Goal: Complete application form

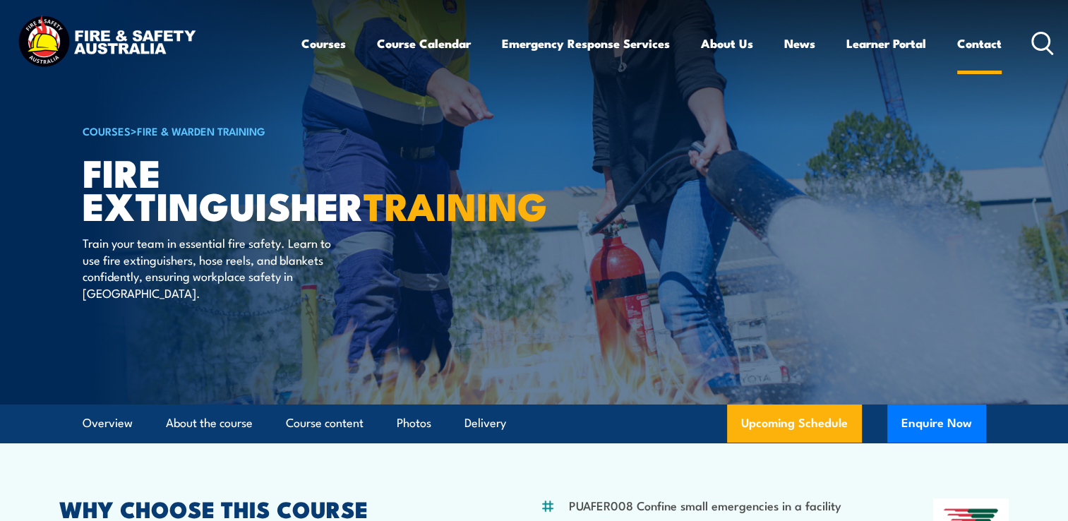
click at [969, 47] on link "Contact" at bounding box center [979, 43] width 44 height 37
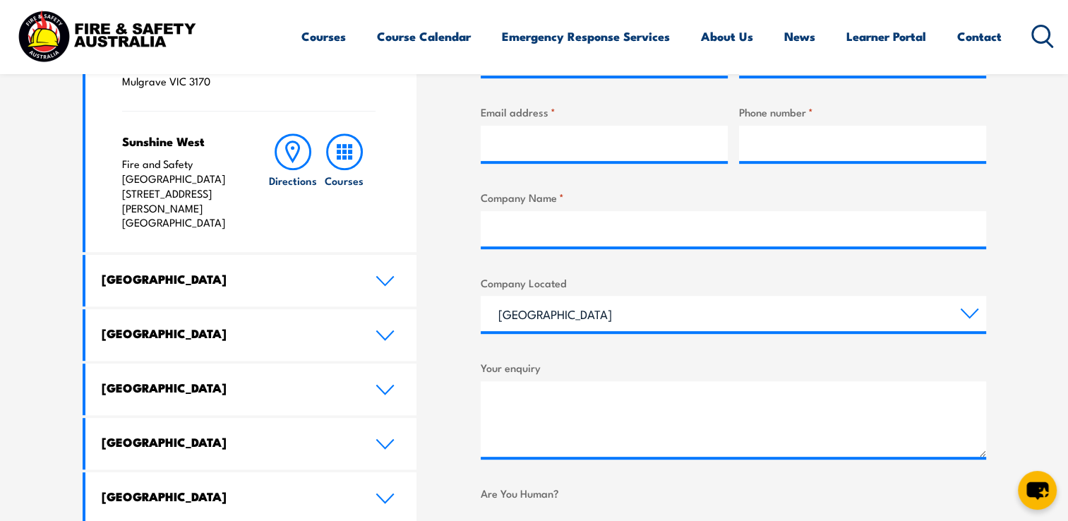
scroll to position [706, 0]
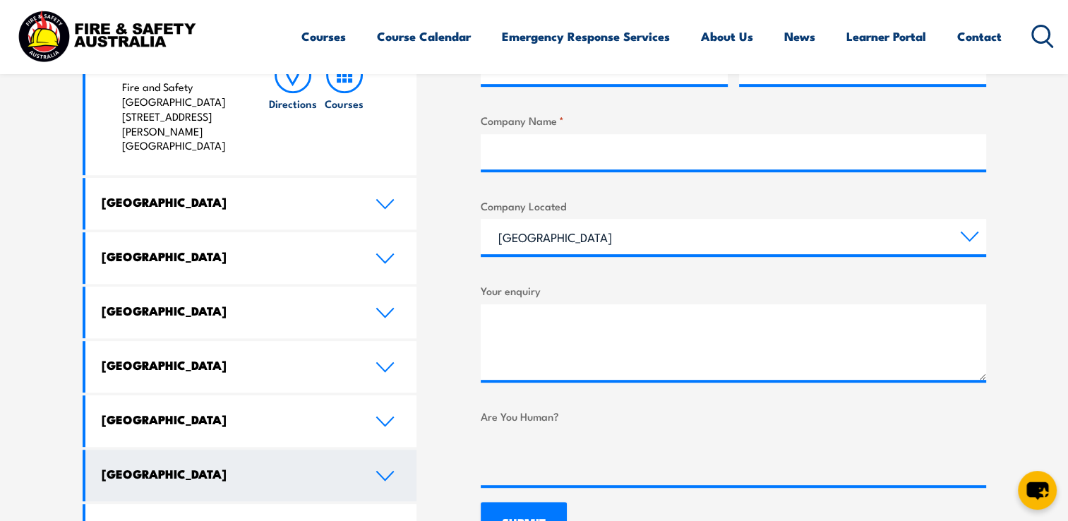
click at [112, 466] on h4 "[GEOGRAPHIC_DATA]" at bounding box center [228, 474] width 253 height 16
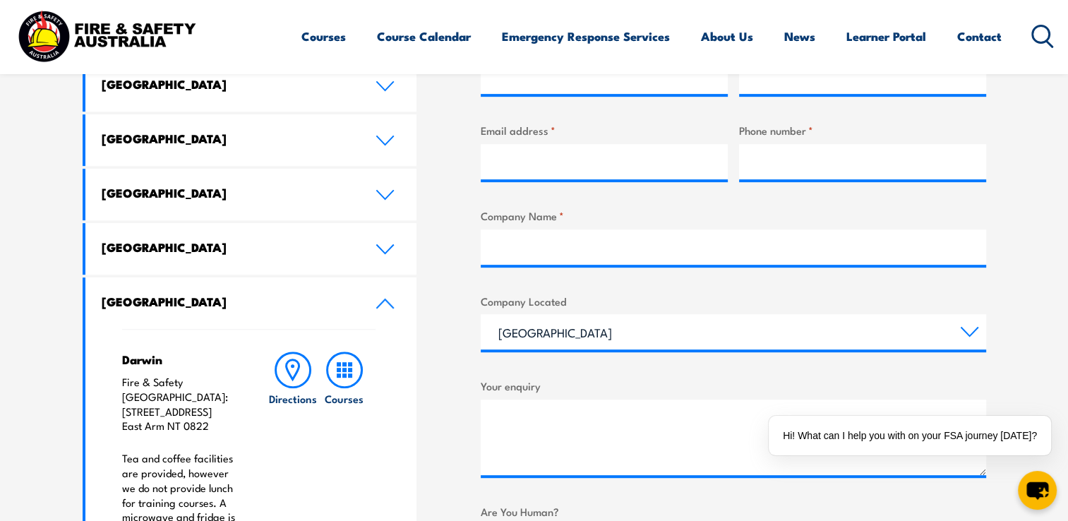
scroll to position [565, 0]
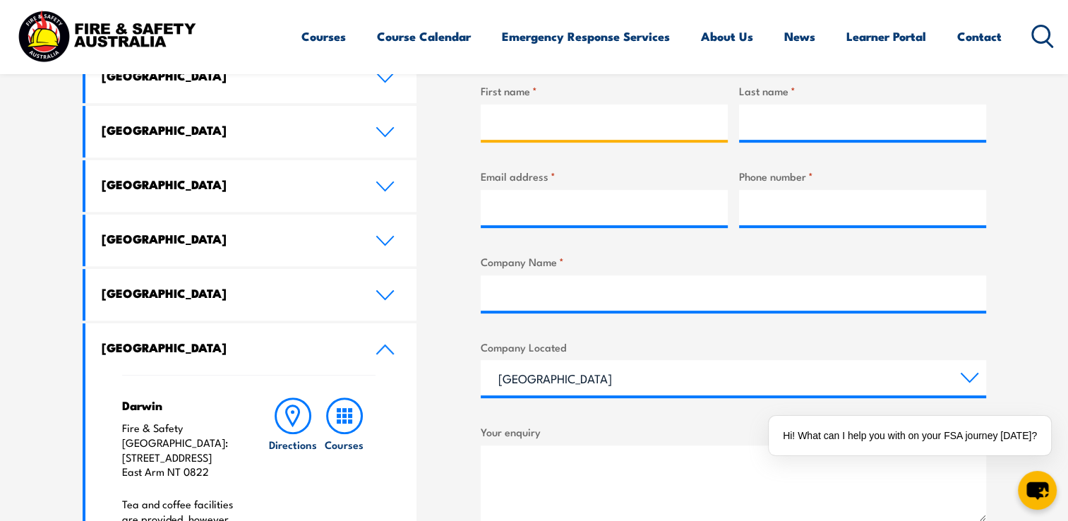
click at [594, 115] on input "First name *" at bounding box center [604, 121] width 247 height 35
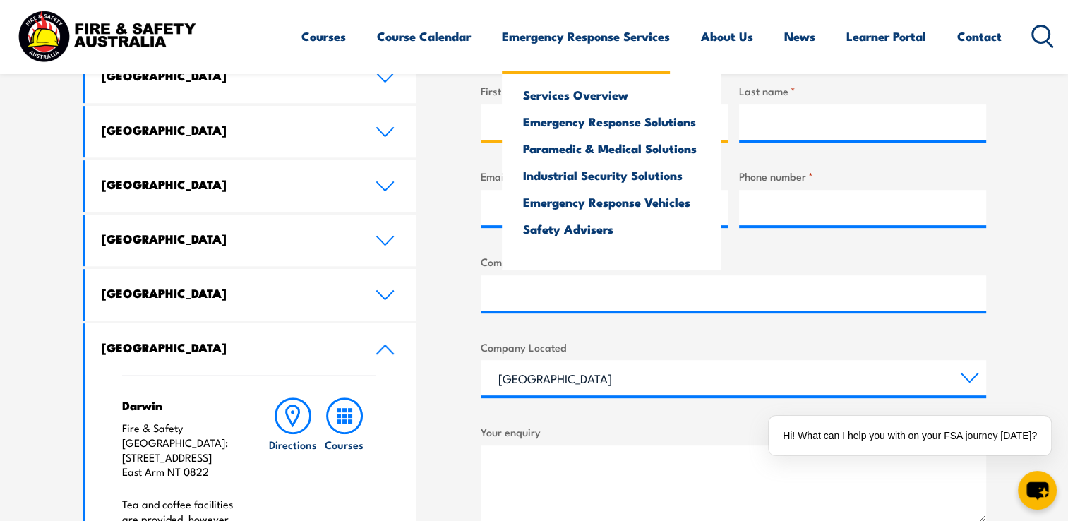
type input "Tenielle"
type input "Binet"
type input "[EMAIL_ADDRESS][DOMAIN_NAME]"
type input "0409923545"
type input "Ironbark Services NT Pty Ltd / ISNT Cleaning"
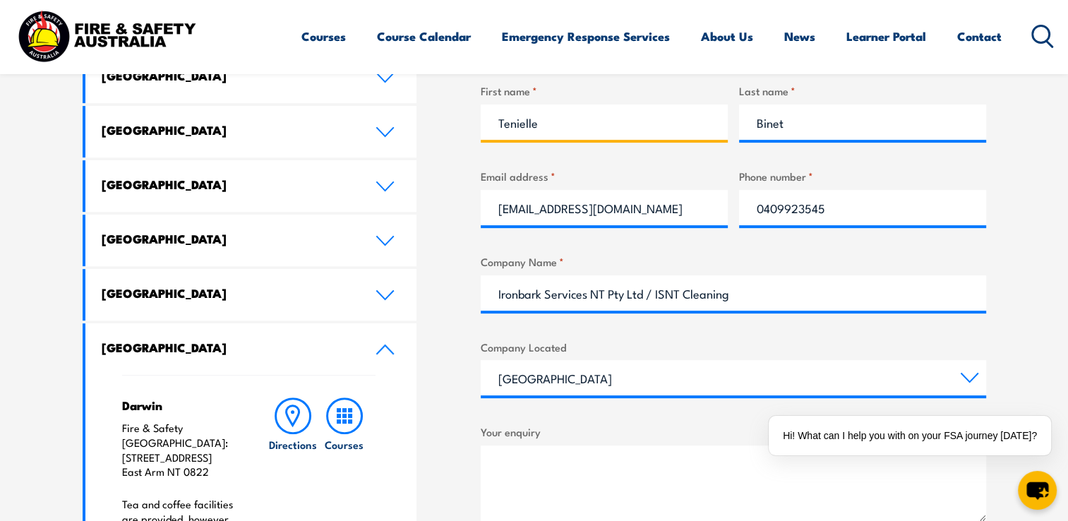
scroll to position [706, 0]
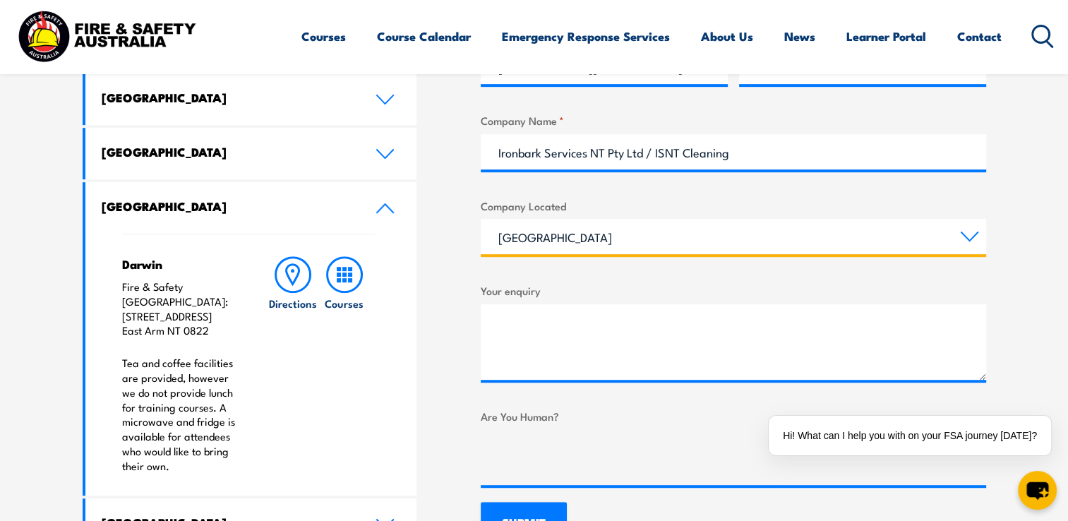
click at [602, 237] on select "Queensland New South Wales Australian Capital Territory Victoria South Australi…" at bounding box center [733, 236] width 505 height 35
select select "Northern Territory"
click at [481, 219] on select "Queensland New South Wales Australian Capital Territory Victoria South Australi…" at bounding box center [733, 236] width 505 height 35
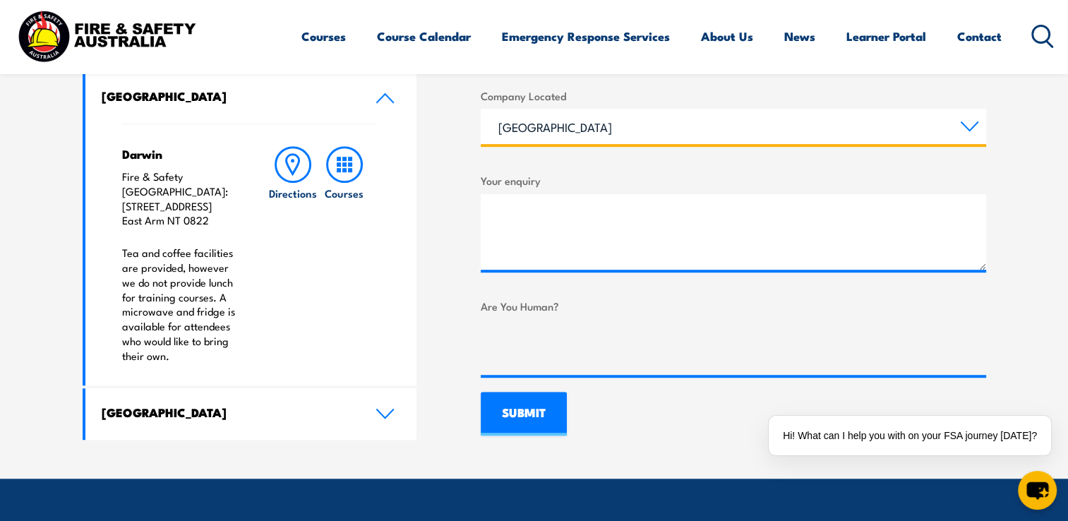
scroll to position [847, 0]
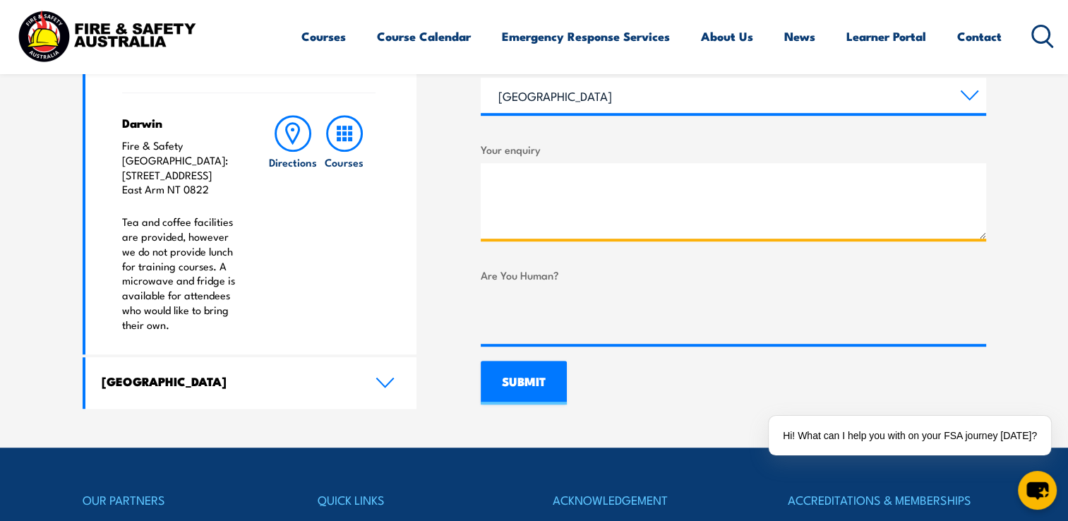
click at [621, 191] on textarea "Your enquiry" at bounding box center [733, 201] width 505 height 76
type textarea "I"
click at [1034, 496] on icon "chat-button" at bounding box center [1037, 490] width 23 height 19
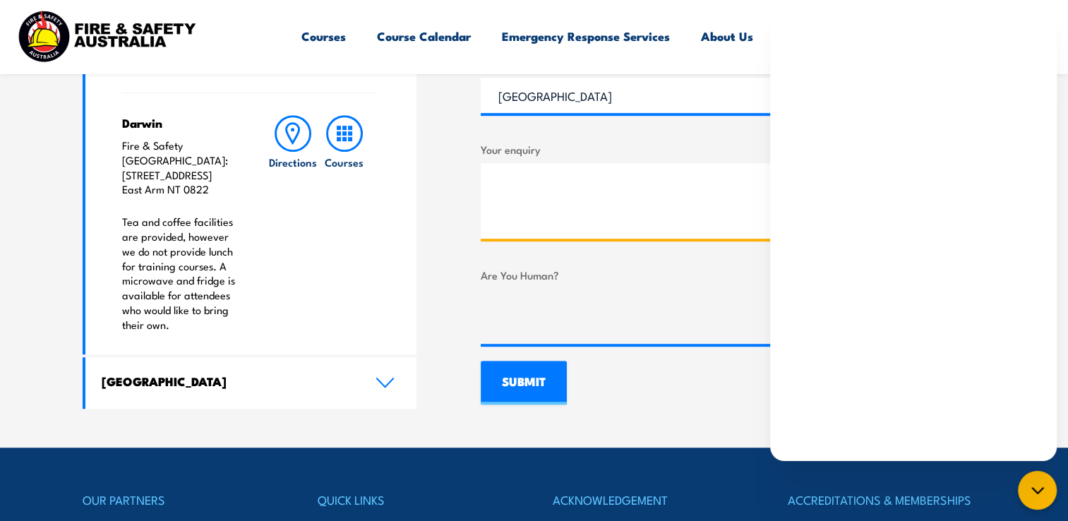
click at [638, 193] on textarea "Your enquiry" at bounding box center [733, 201] width 505 height 76
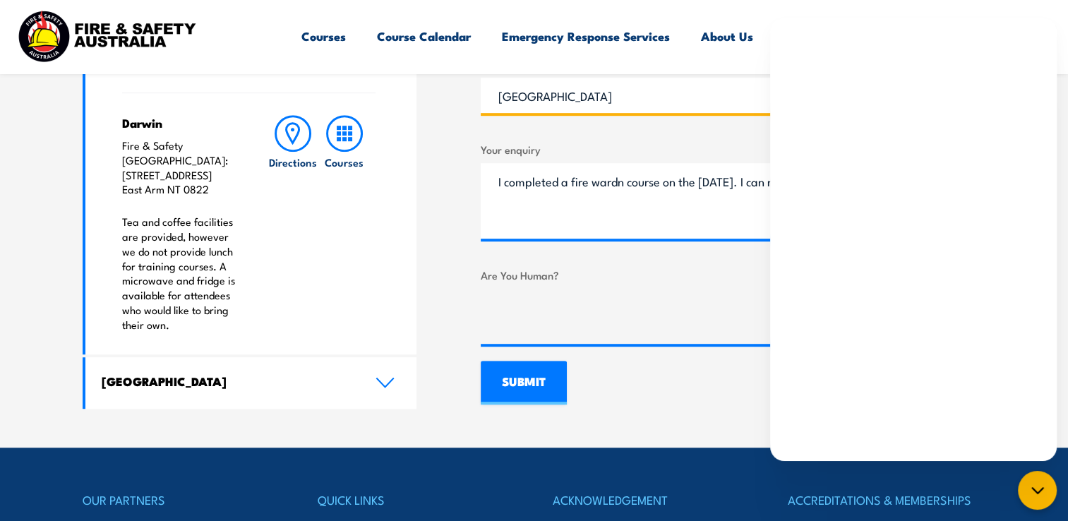
click at [736, 95] on select "Queensland New South Wales Australian Capital Territory Victoria South Australi…" at bounding box center [733, 95] width 505 height 35
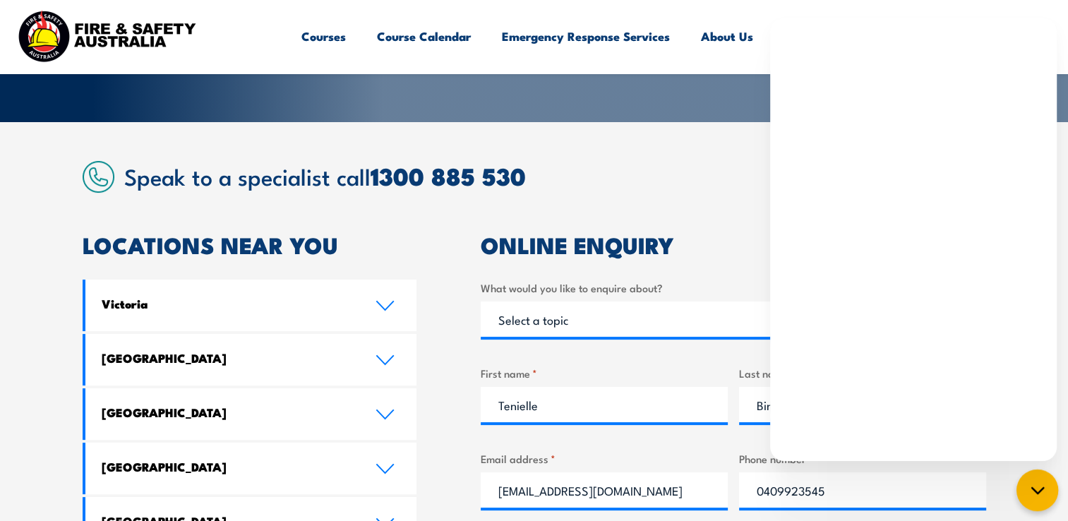
click at [1038, 486] on icon "chat-button" at bounding box center [1038, 490] width 18 height 18
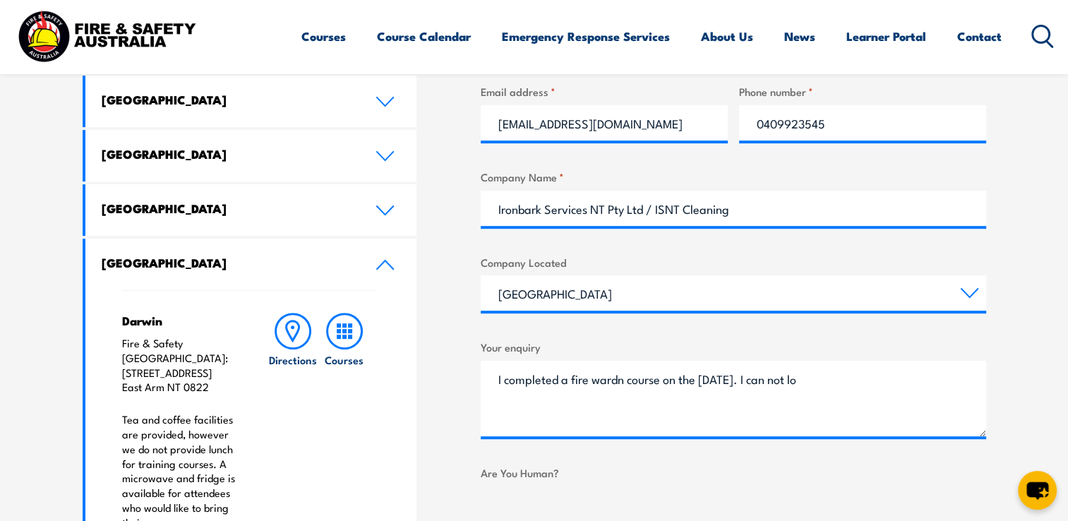
scroll to position [706, 0]
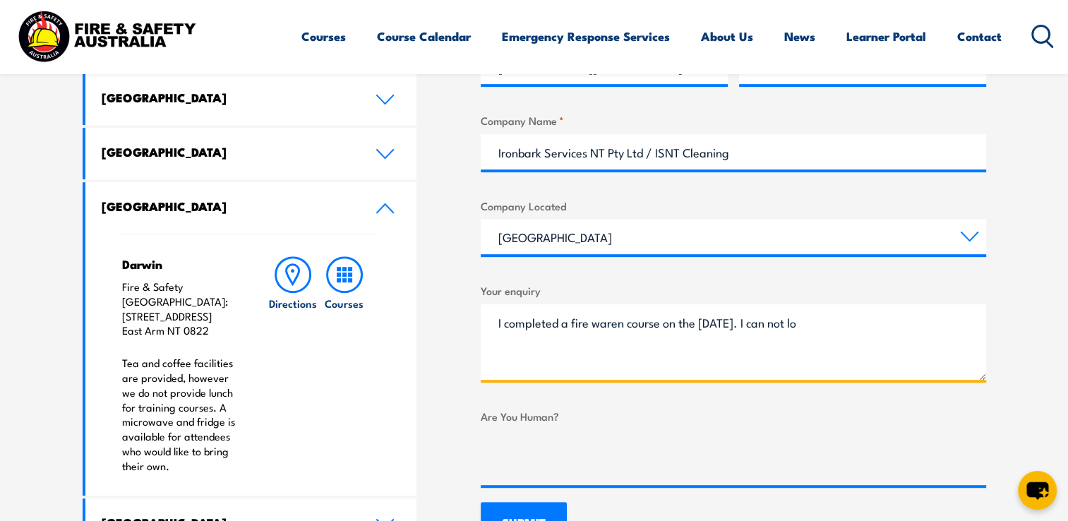
click at [864, 323] on textarea "I completed a fire waren course on the 24/5/2029. I can not lo" at bounding box center [733, 342] width 505 height 76
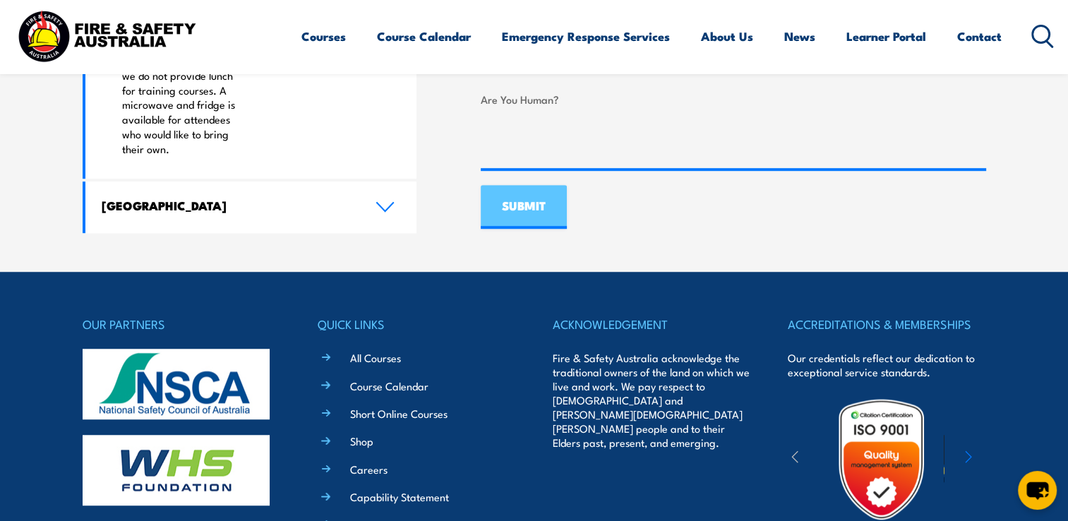
scroll to position [988, 0]
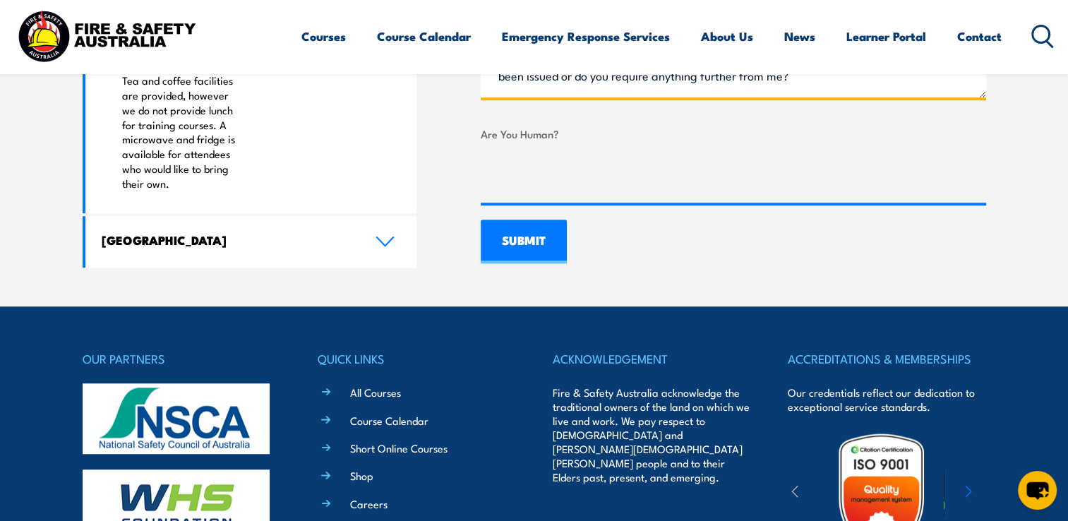
type textarea "I completed a fire waren course on the 24/5/2029. I can not locate the certific…"
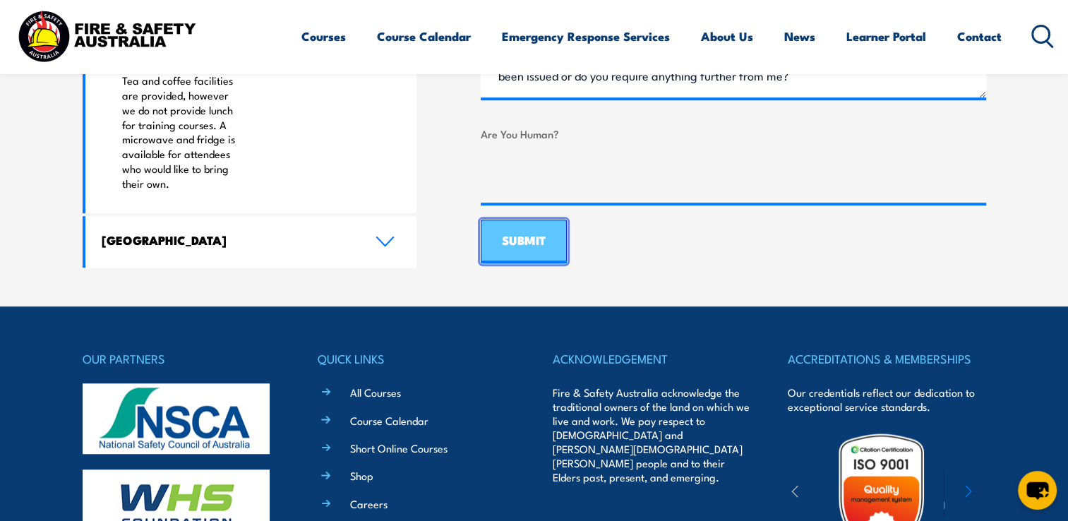
click at [508, 238] on input "SUBMIT" at bounding box center [524, 242] width 86 height 44
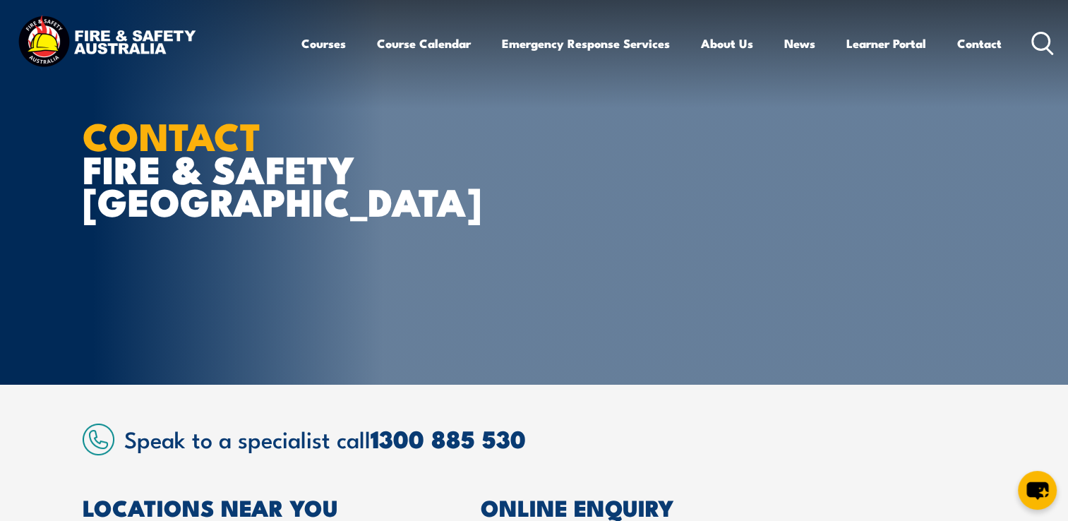
scroll to position [0, 0]
